Goal: Navigation & Orientation: Find specific page/section

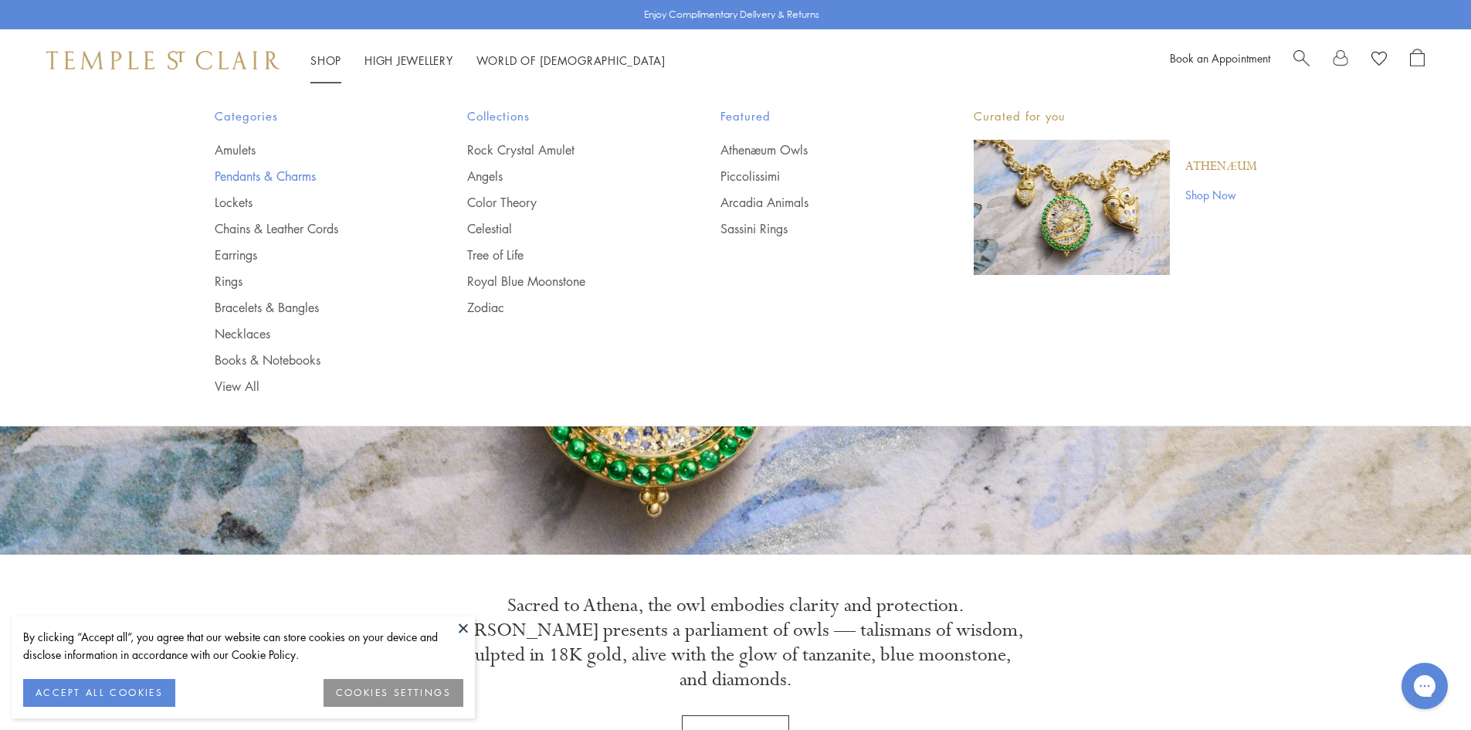
scroll to position [386, 0]
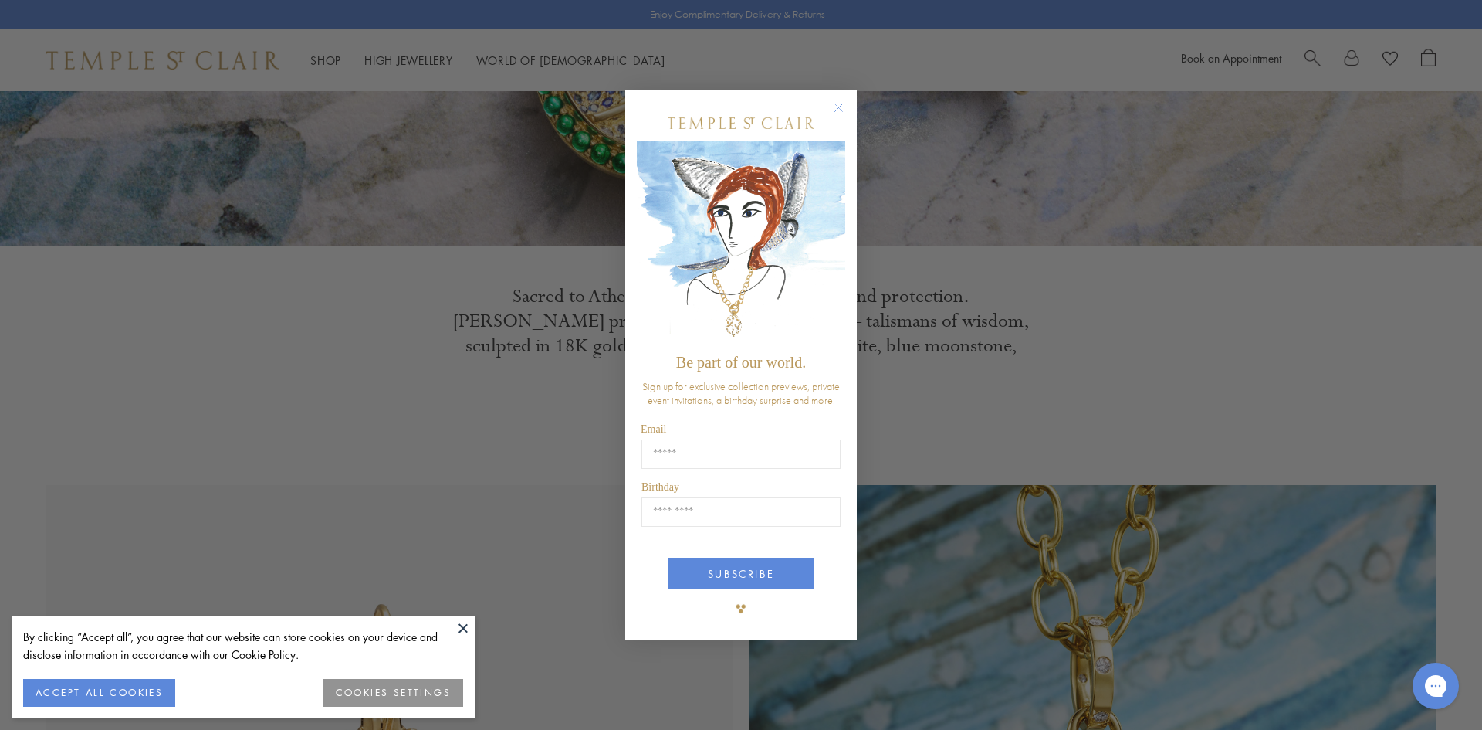
click at [841, 101] on circle "Close dialog" at bounding box center [839, 107] width 19 height 19
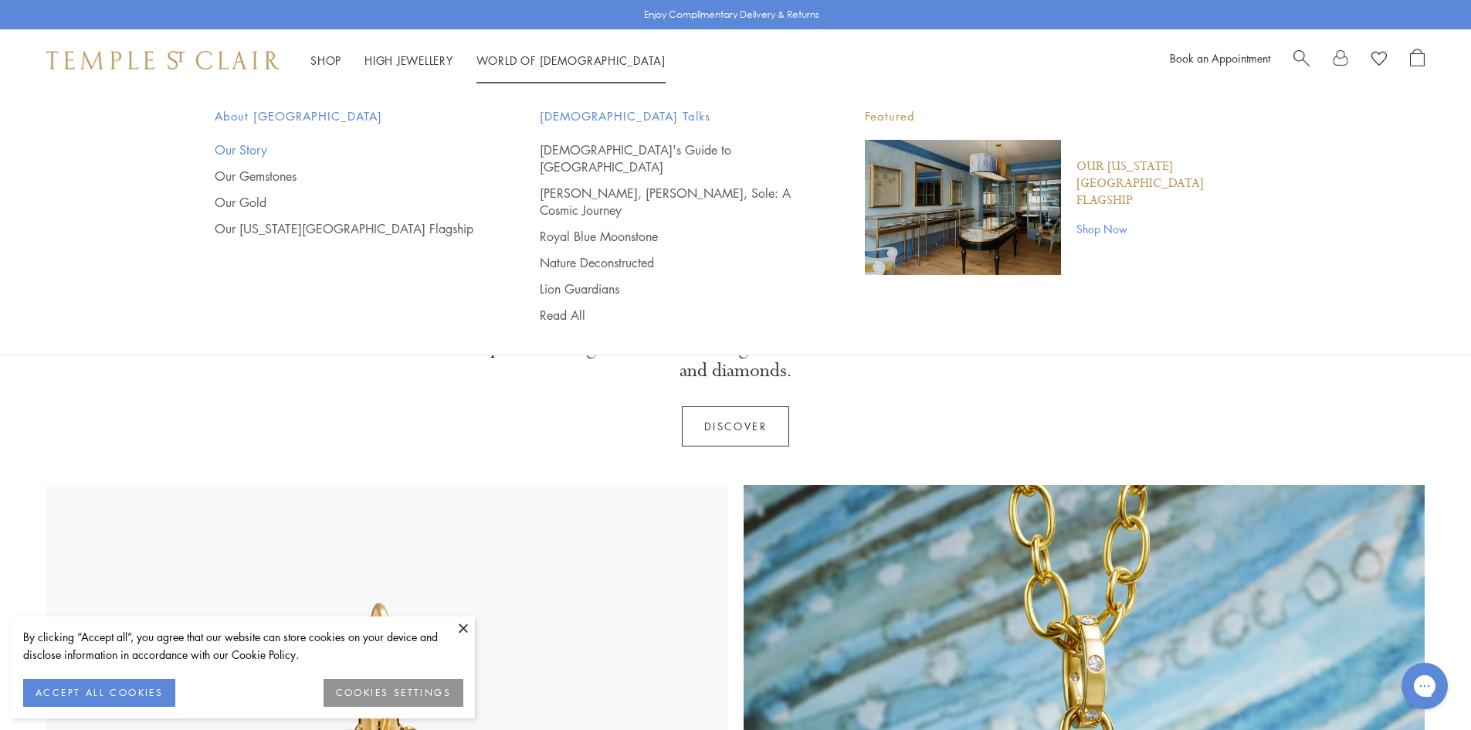
click at [254, 151] on link "Our Story" at bounding box center [346, 149] width 263 height 17
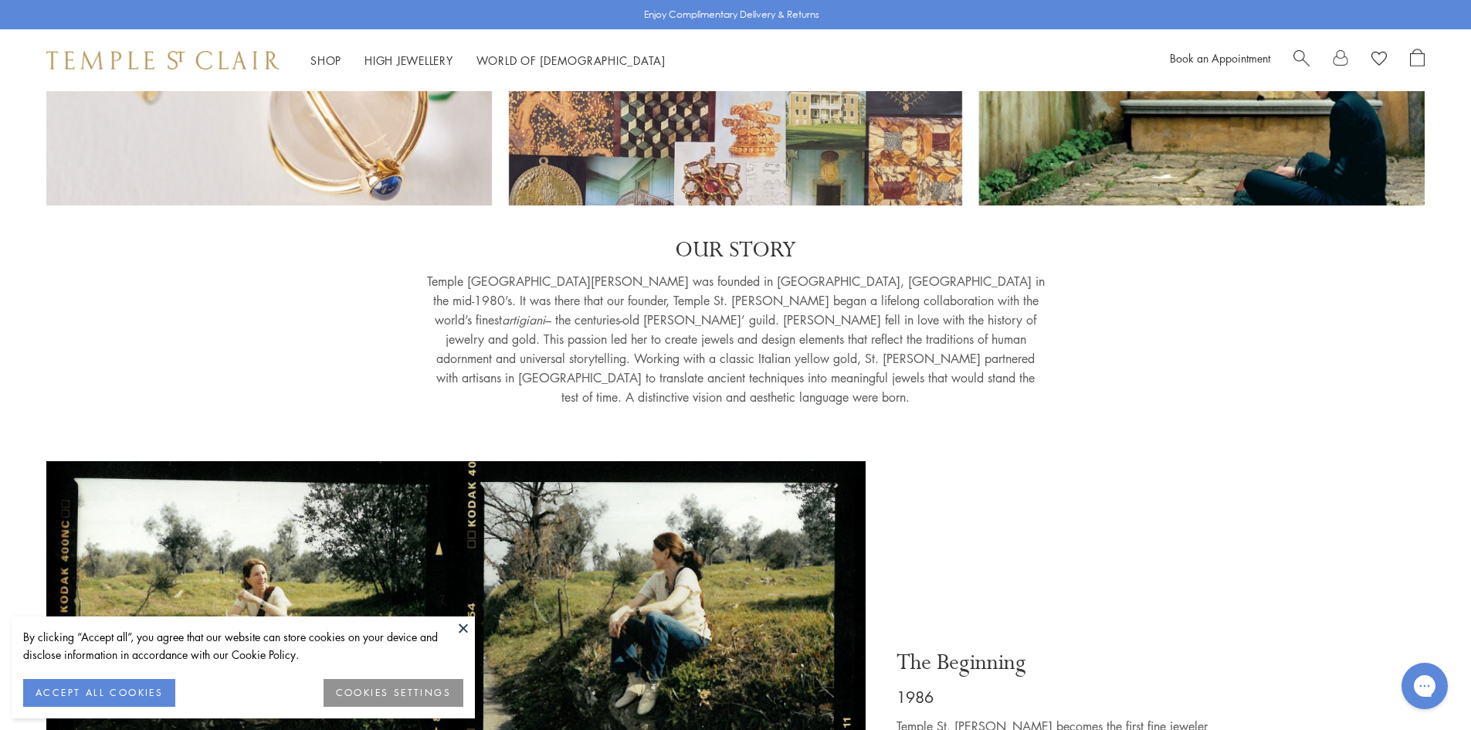
scroll to position [309, 0]
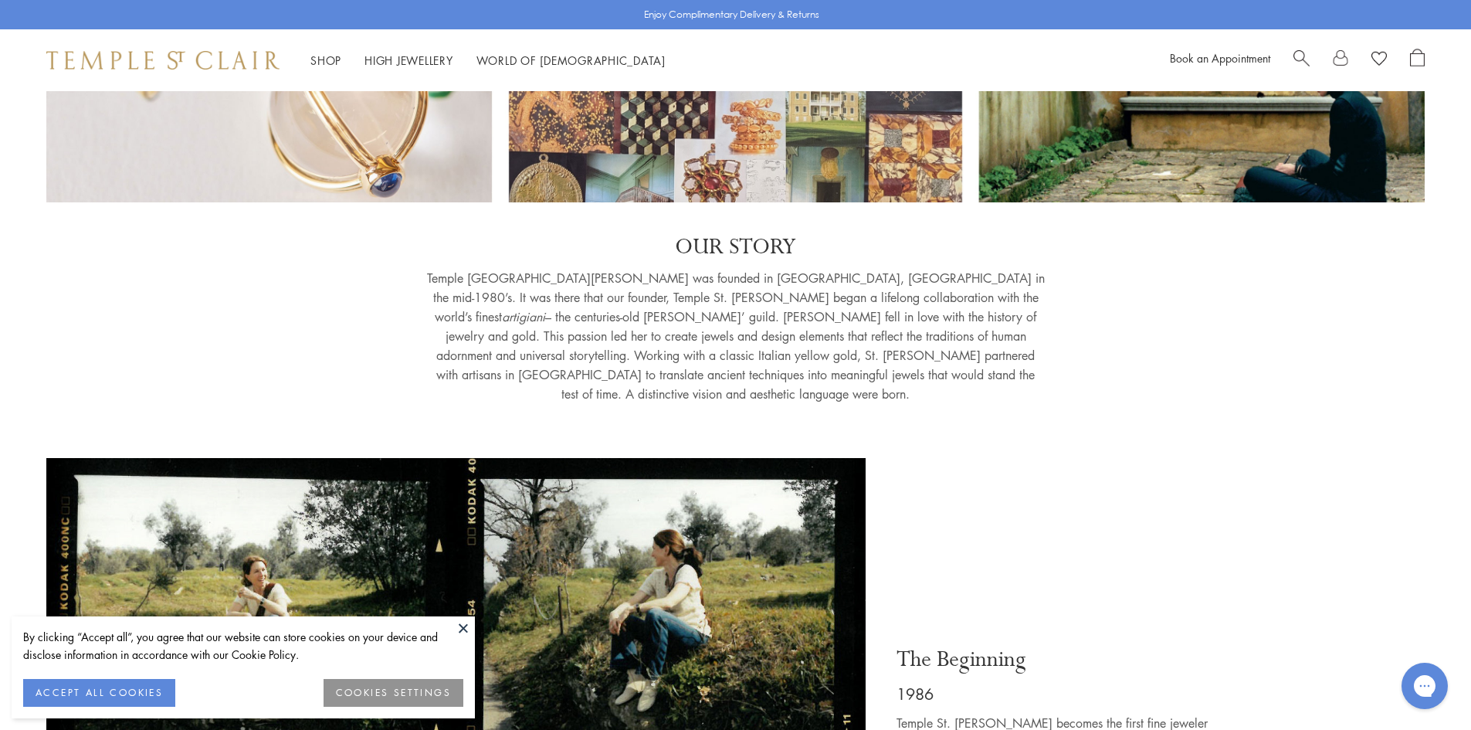
click at [458, 622] on button at bounding box center [463, 627] width 23 height 23
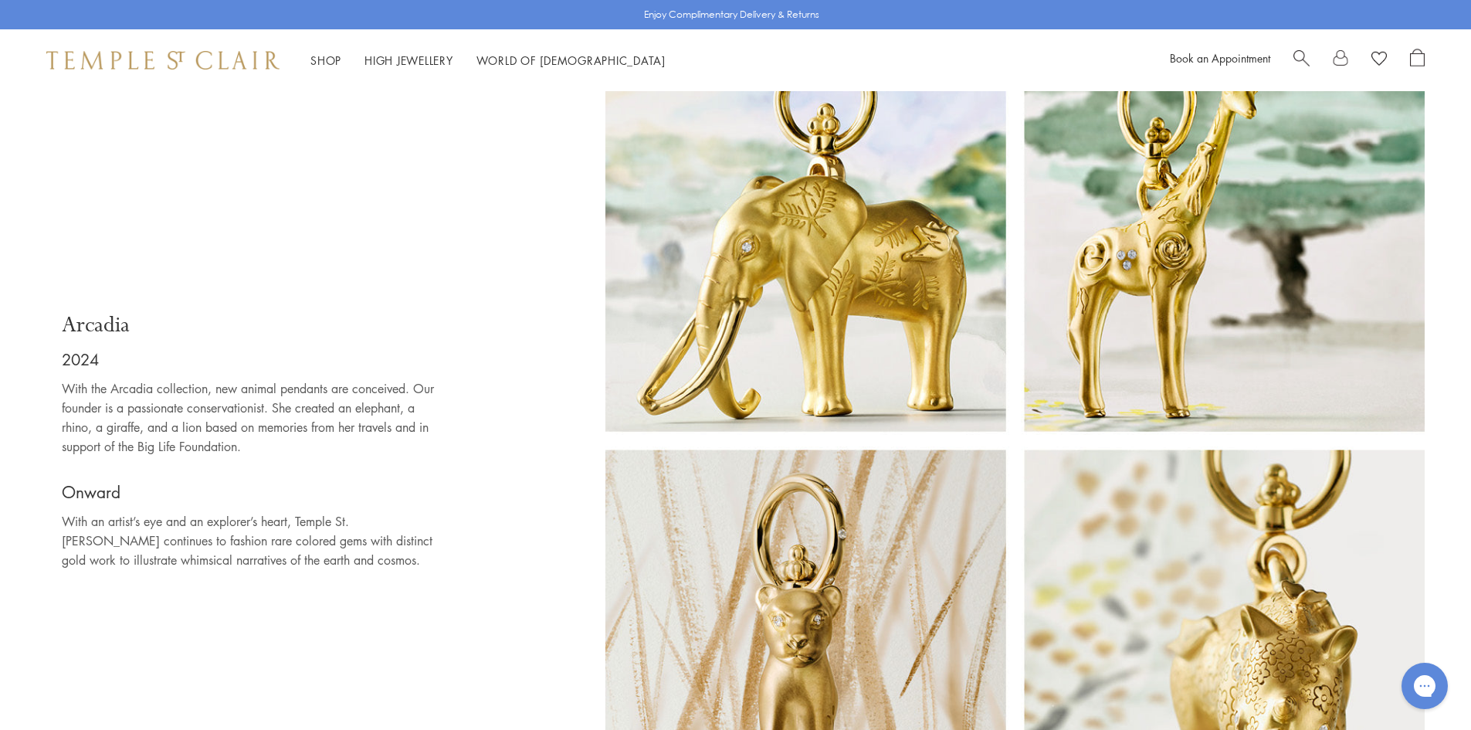
scroll to position [11969, 0]
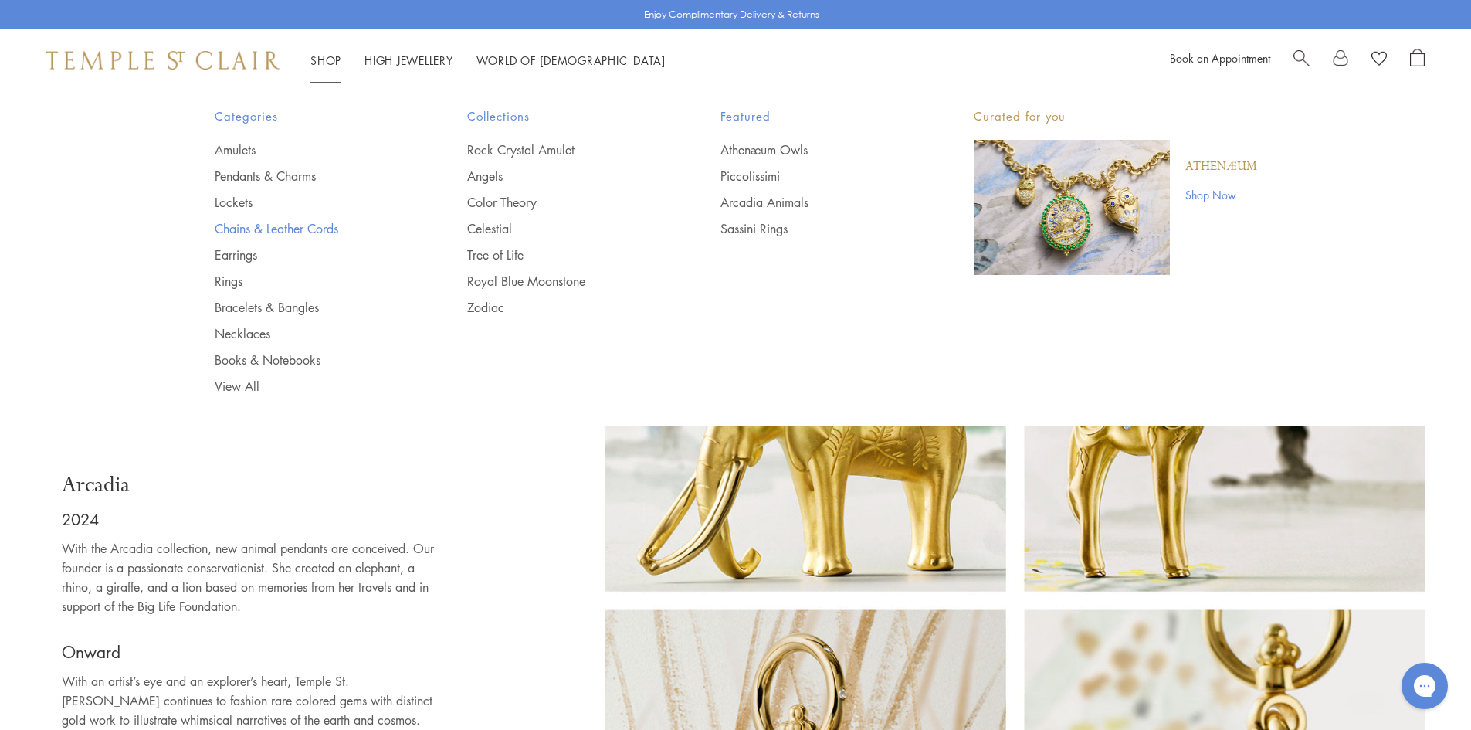
click at [262, 226] on link "Chains & Leather Cords" at bounding box center [310, 228] width 191 height 17
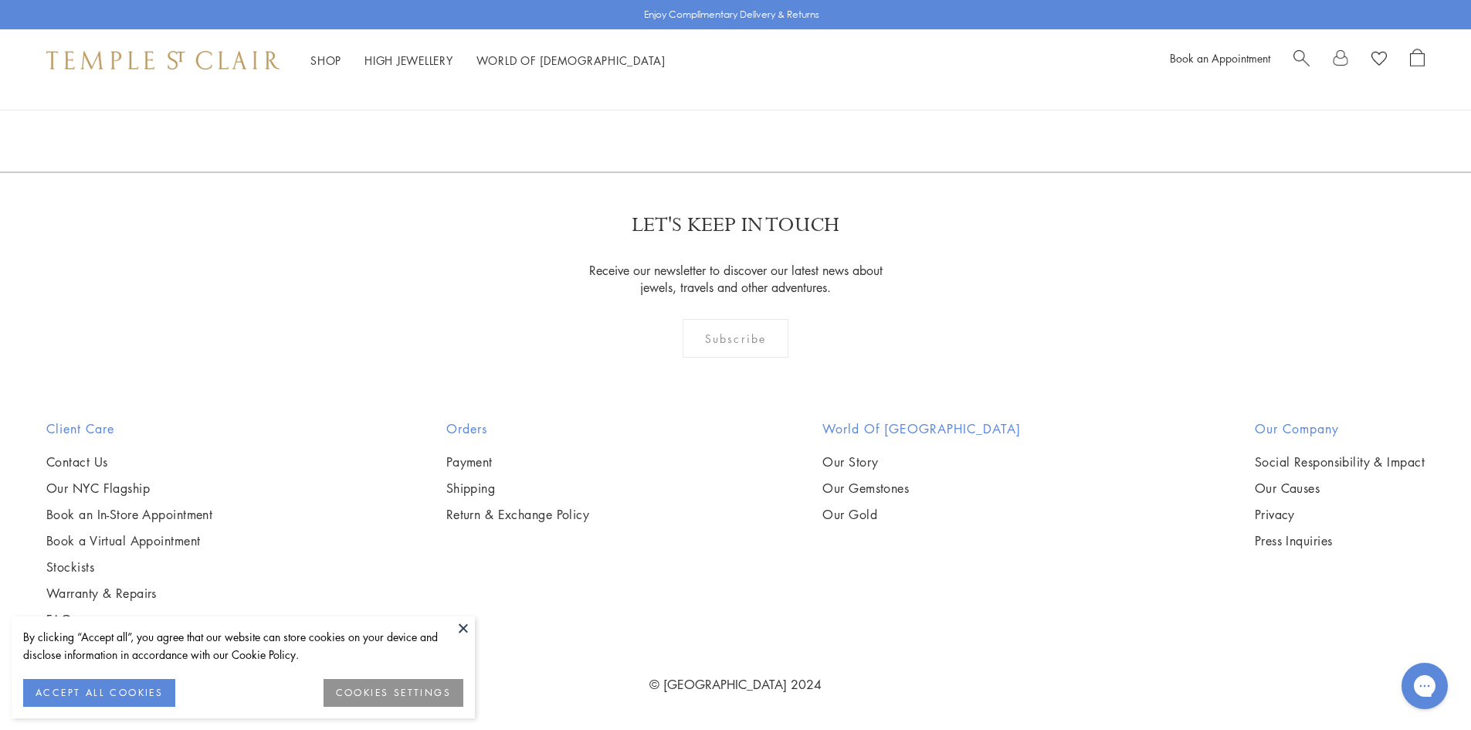
scroll to position [3628, 0]
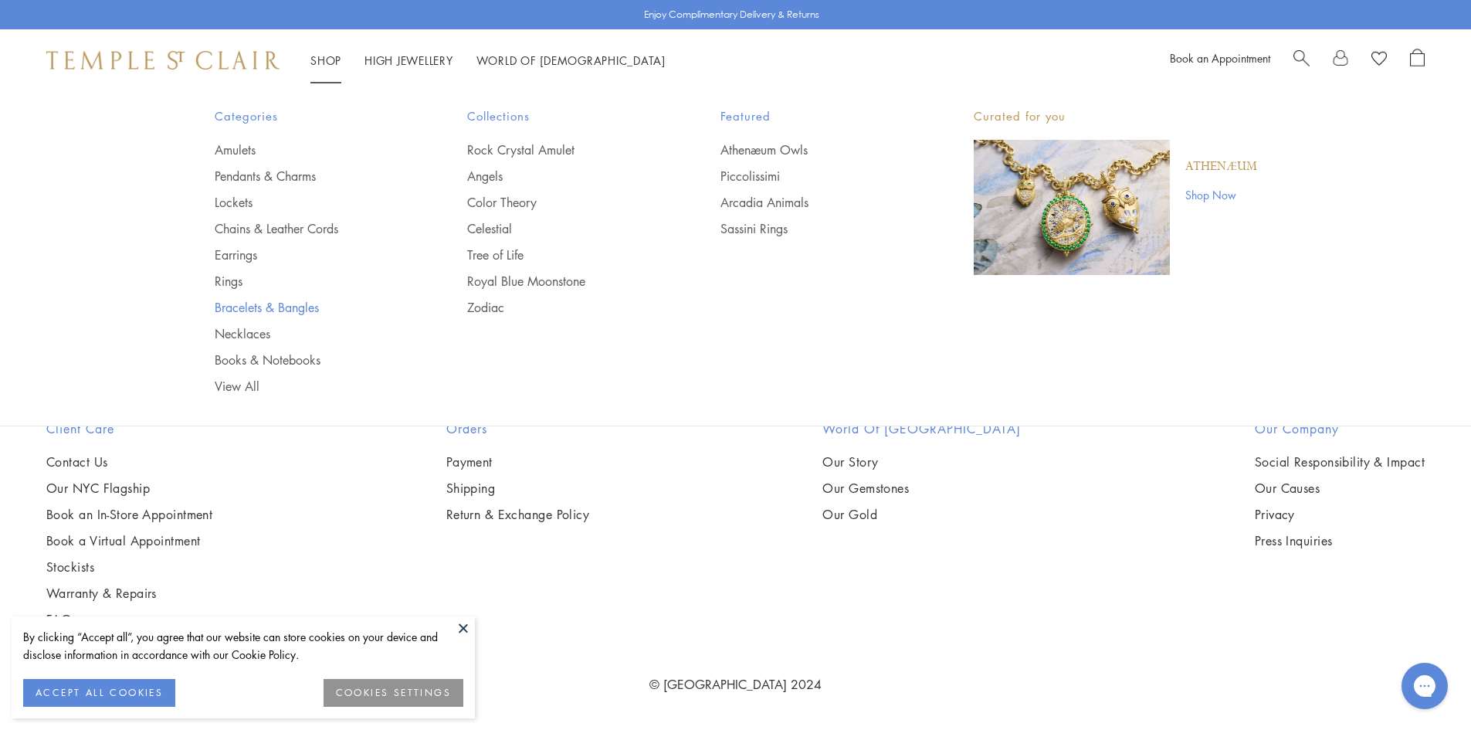
click at [229, 309] on link "Bracelets & Bangles" at bounding box center [310, 307] width 191 height 17
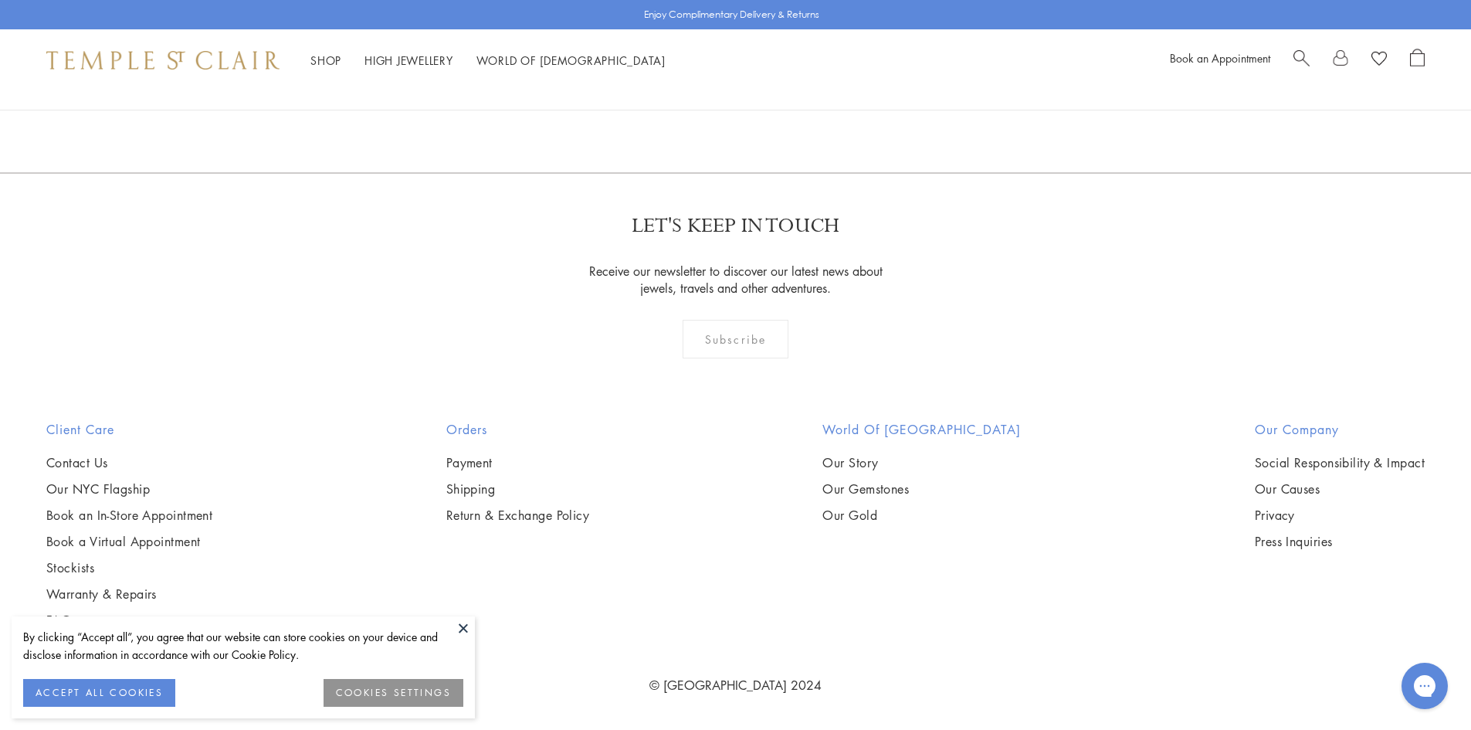
scroll to position [6099, 0]
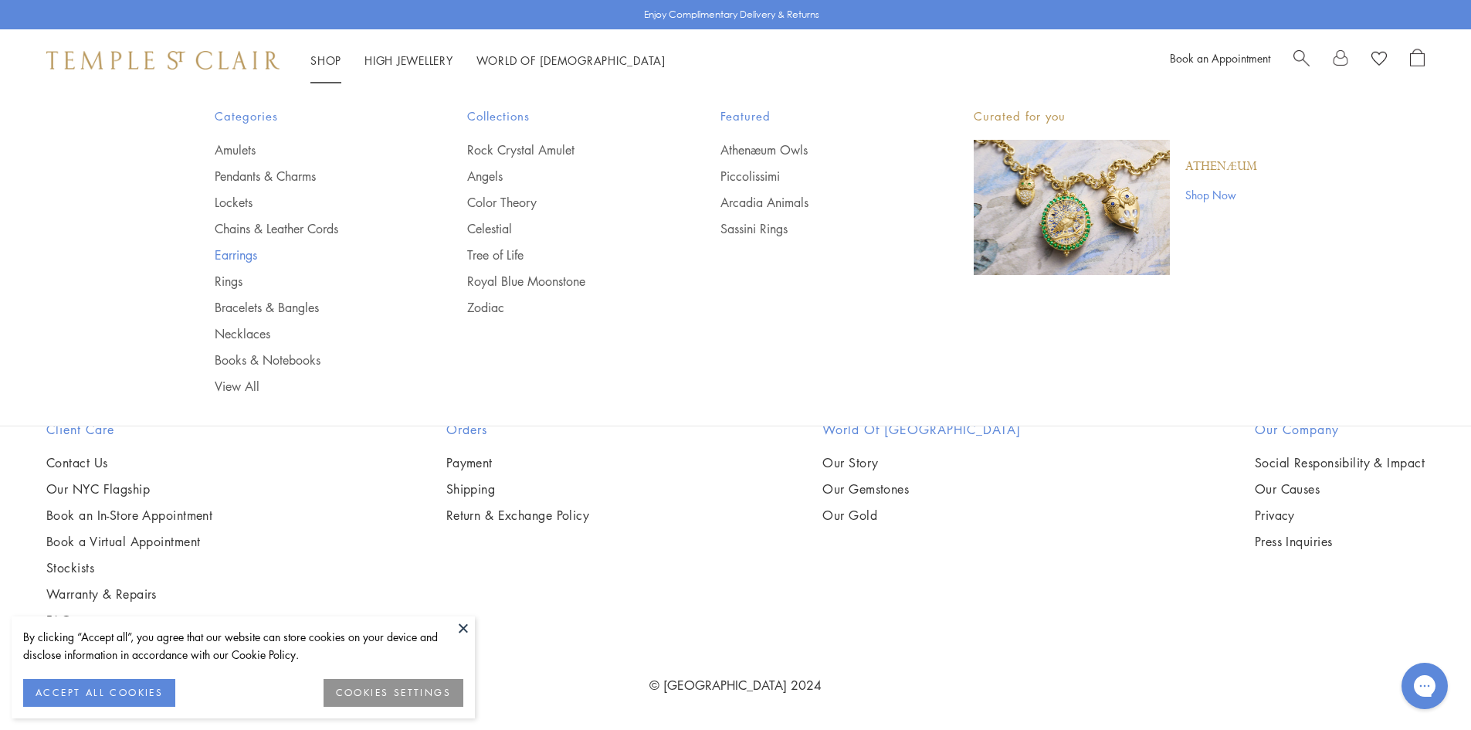
click at [242, 254] on link "Earrings" at bounding box center [310, 254] width 191 height 17
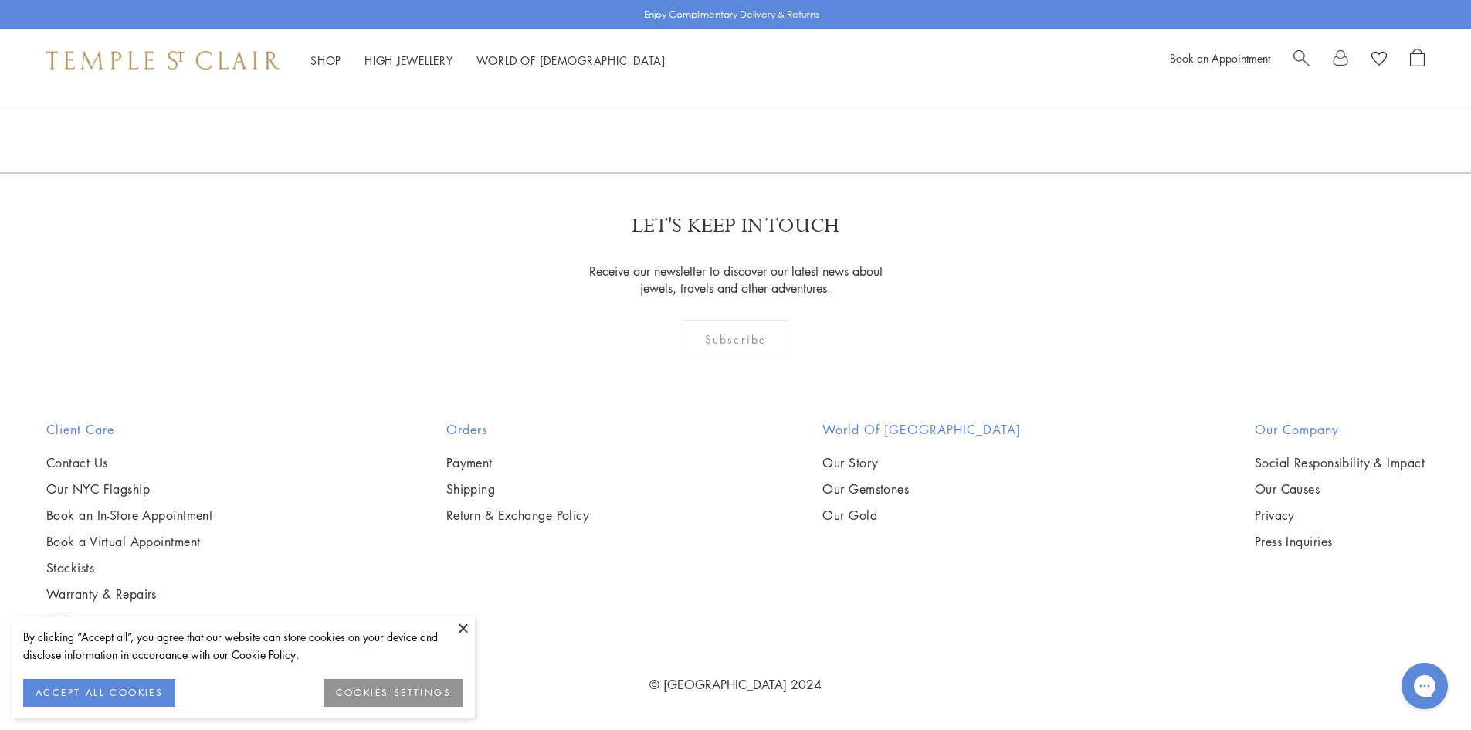
scroll to position [9033, 0]
